Goal: Transaction & Acquisition: Purchase product/service

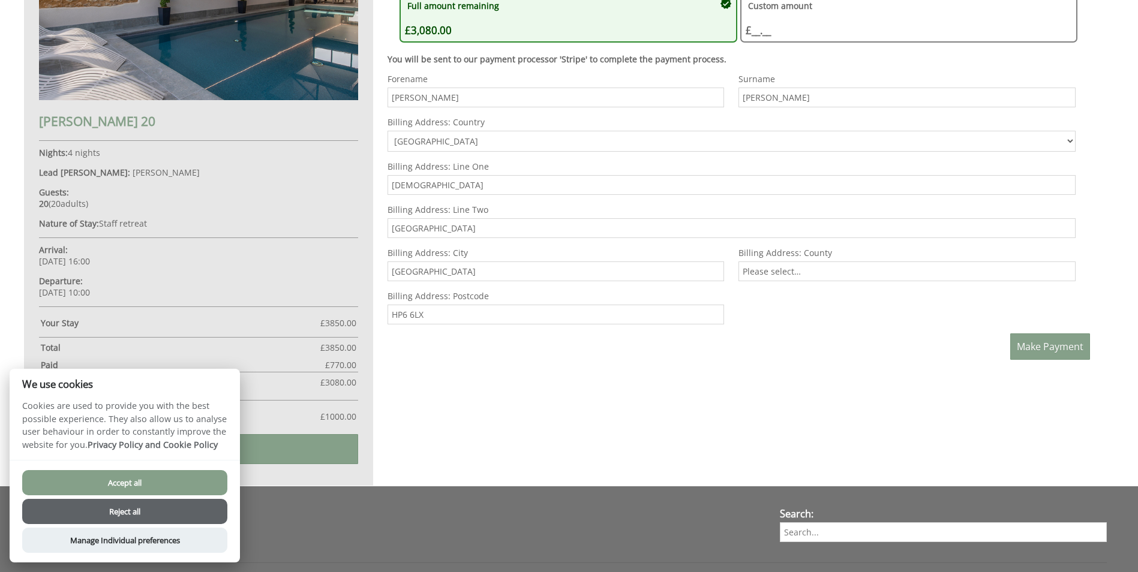
scroll to position [741, 0]
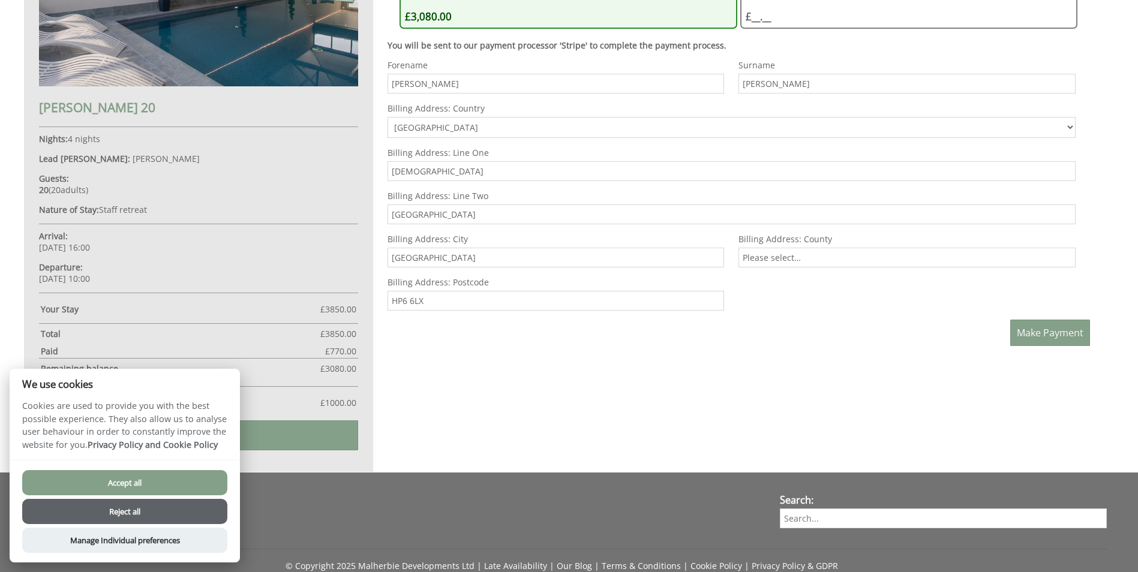
click at [175, 483] on button "Accept all" at bounding box center [124, 482] width 205 height 25
checkbox input "true"
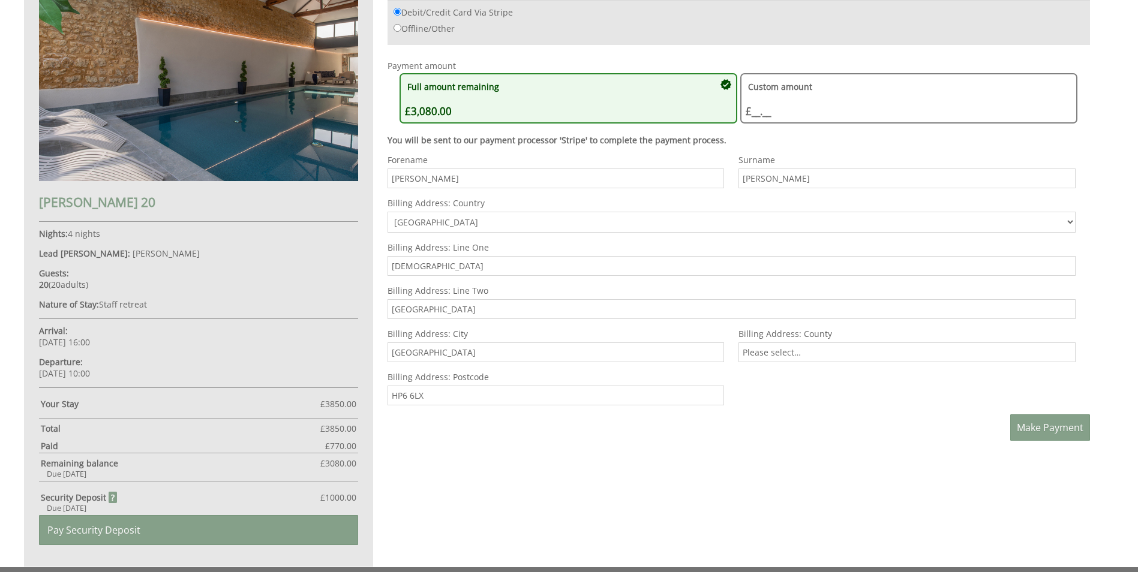
scroll to position [587, 0]
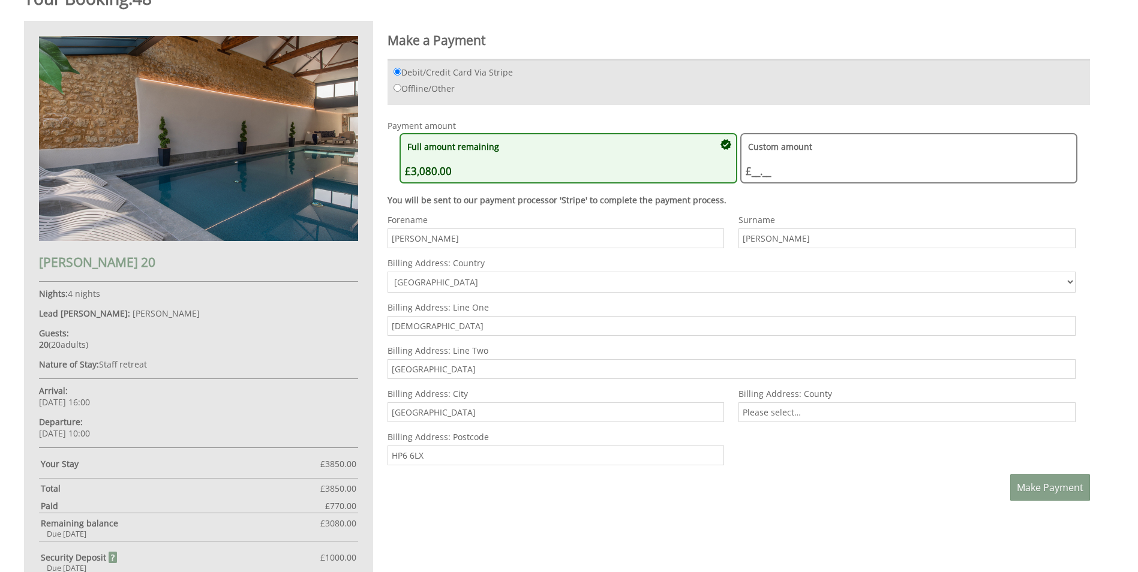
click at [395, 91] on input "Offline/Other" at bounding box center [398, 88] width 8 height 8
radio input "true"
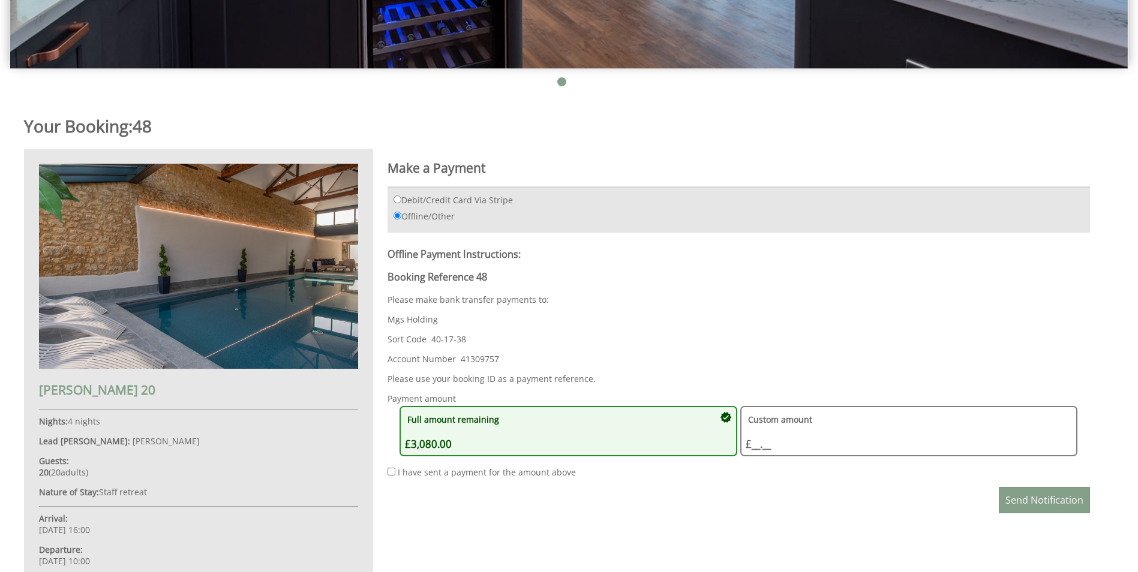
scroll to position [467, 0]
